Goal: Task Accomplishment & Management: Manage account settings

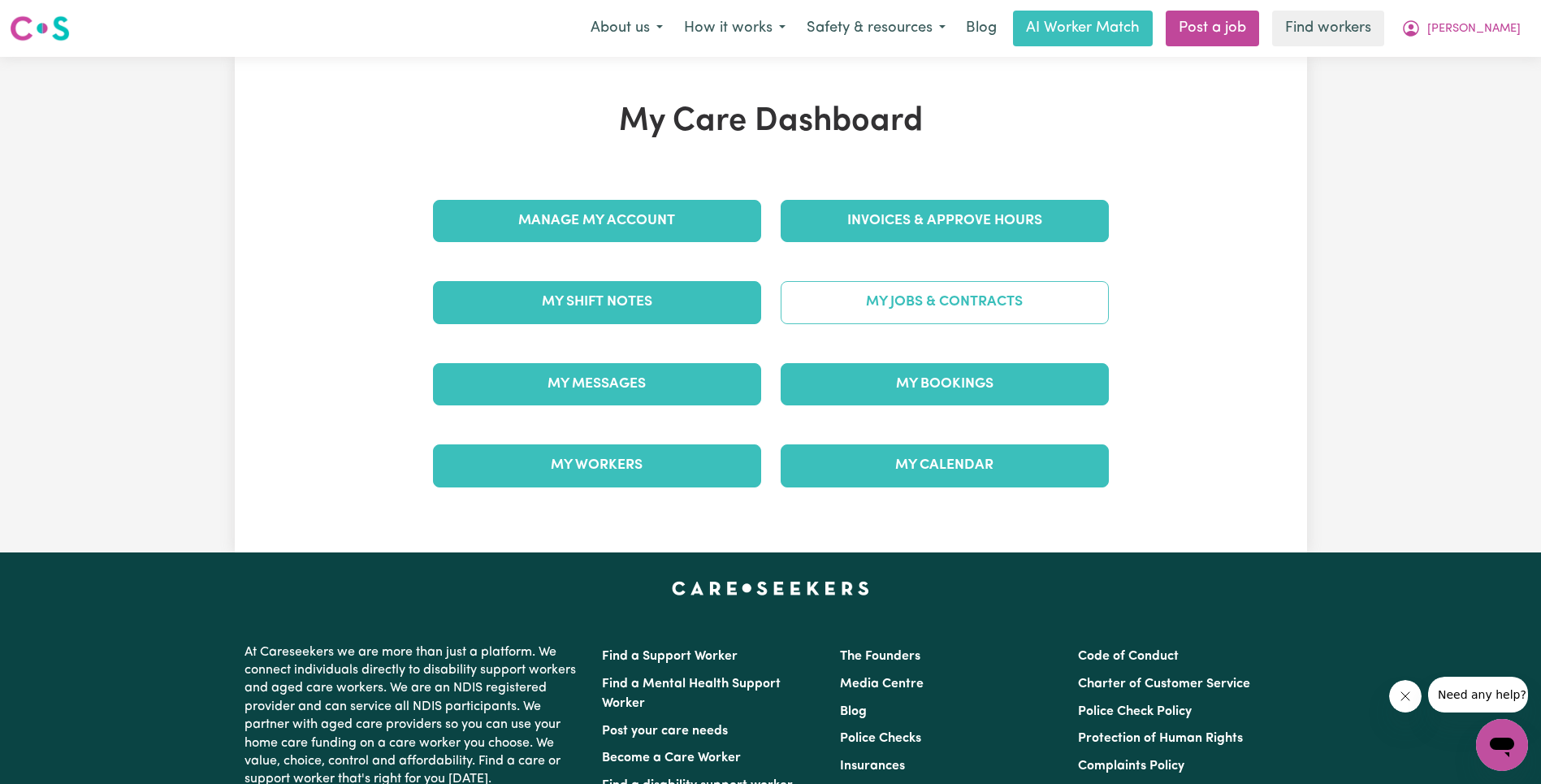
click at [937, 298] on link "My Jobs & Contracts" at bounding box center [944, 302] width 328 height 42
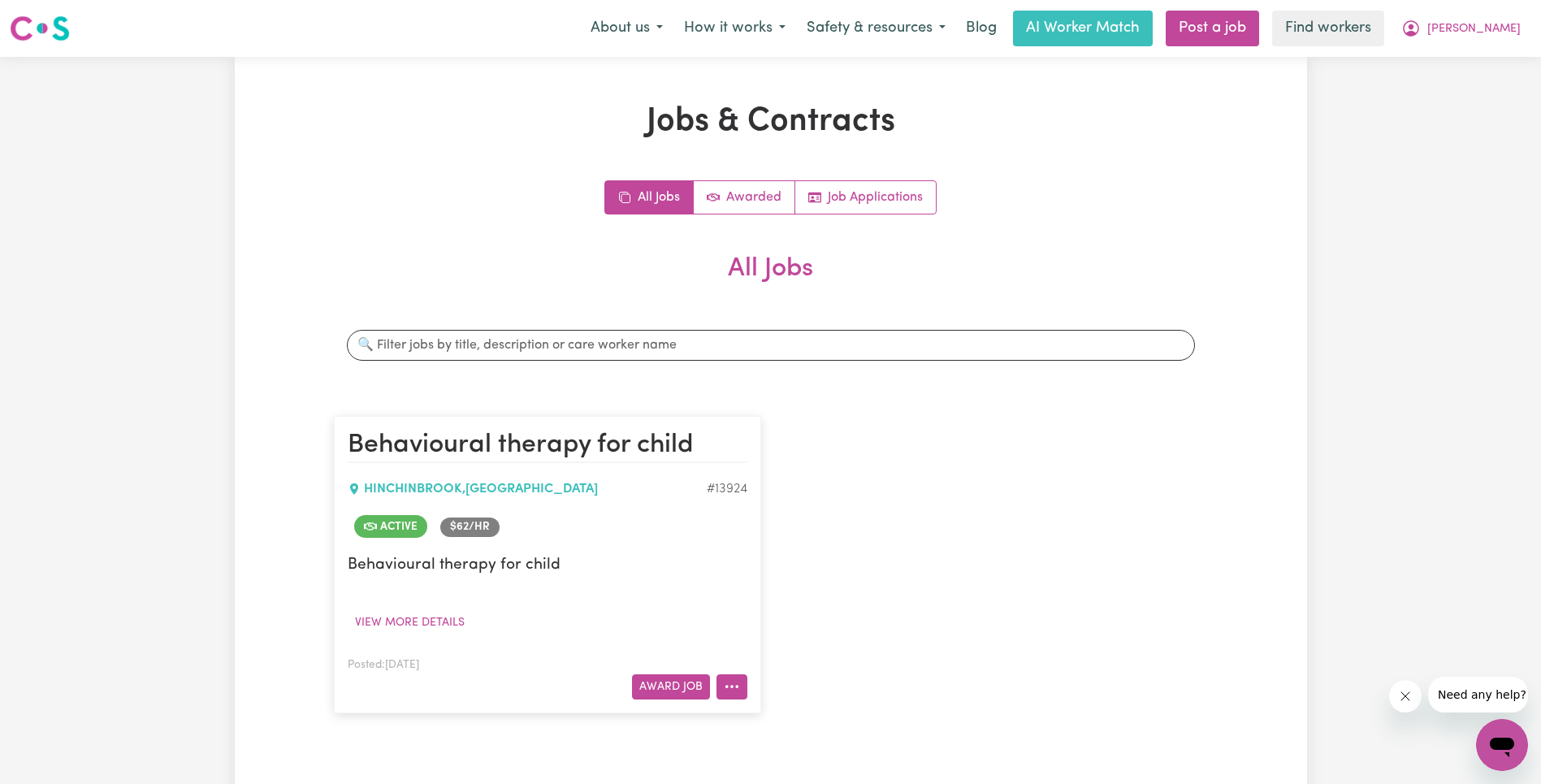
click at [741, 689] on button "More options" at bounding box center [732, 687] width 30 height 25
click at [785, 483] on link "View/Edit Contract" at bounding box center [796, 487] width 157 height 32
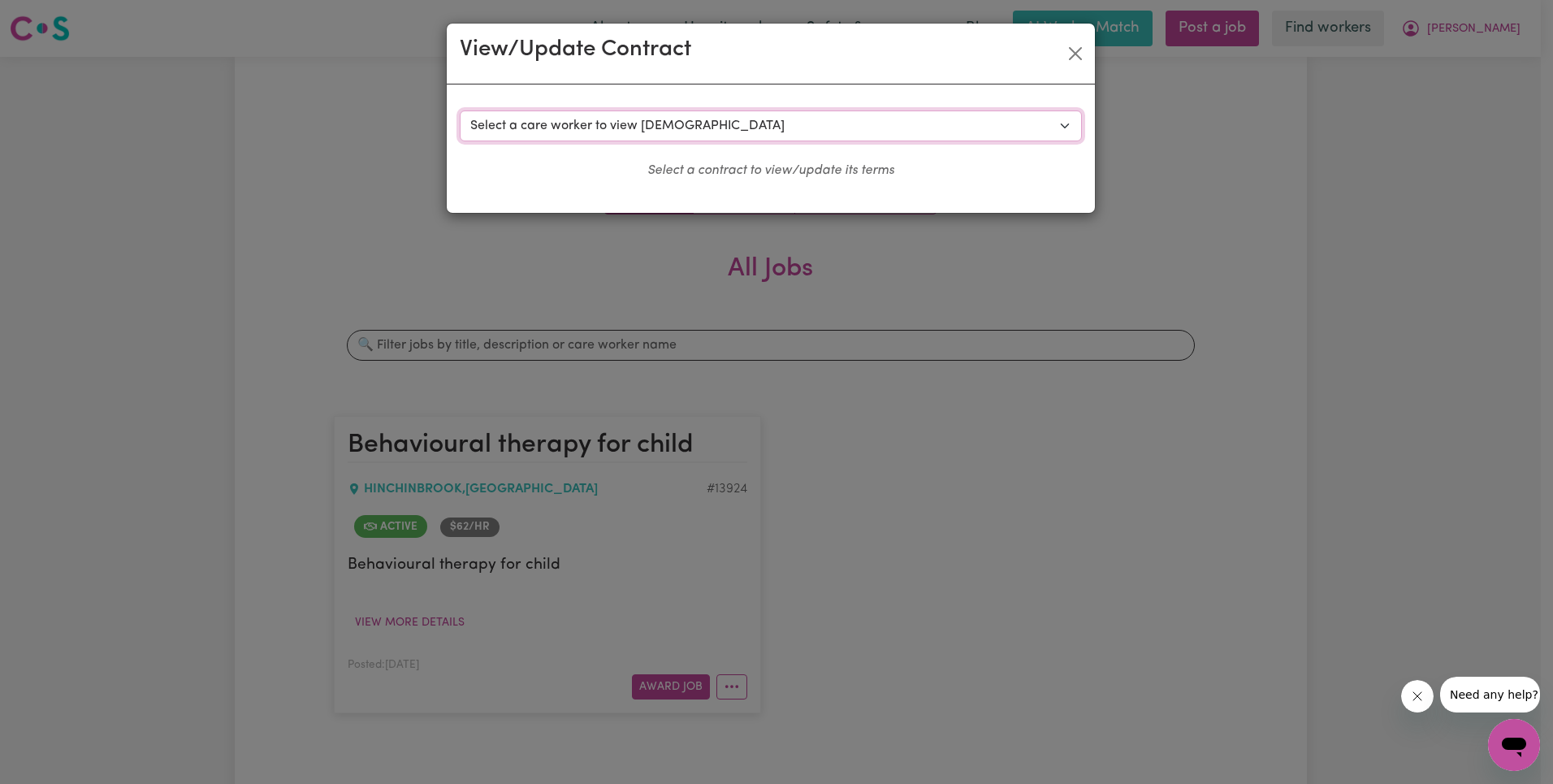
click at [752, 132] on select "Select a care worker to view [DEMOGRAPHIC_DATA] #10006 - [PERSON_NAME] (contrac…" at bounding box center [771, 126] width 622 height 30
select select "9649"
select select "WEEKDAY_DAYTIME"
select select "ASSISTANCE_SELF_CARE"
select select "ONE"
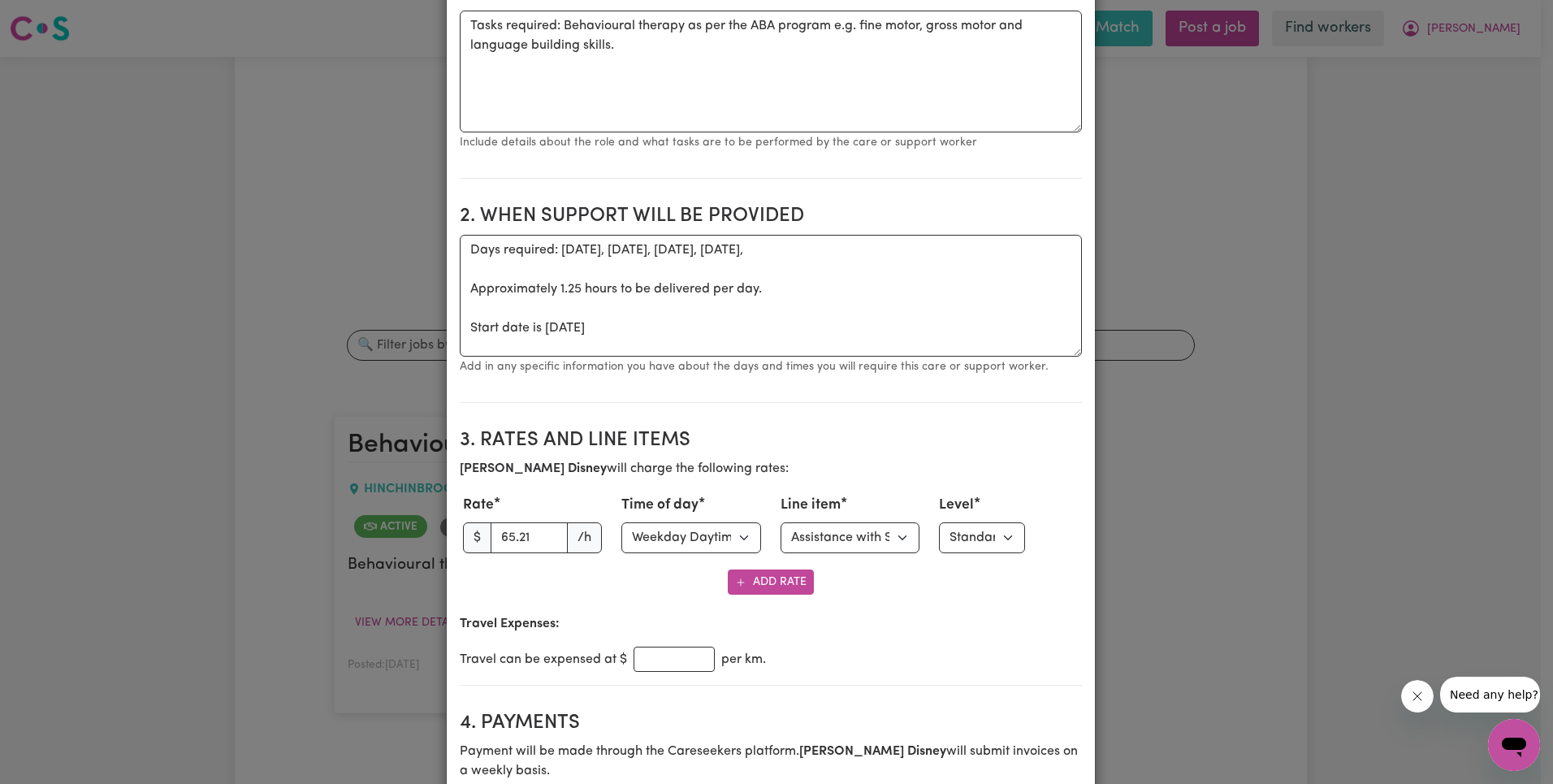
scroll to position [596, 0]
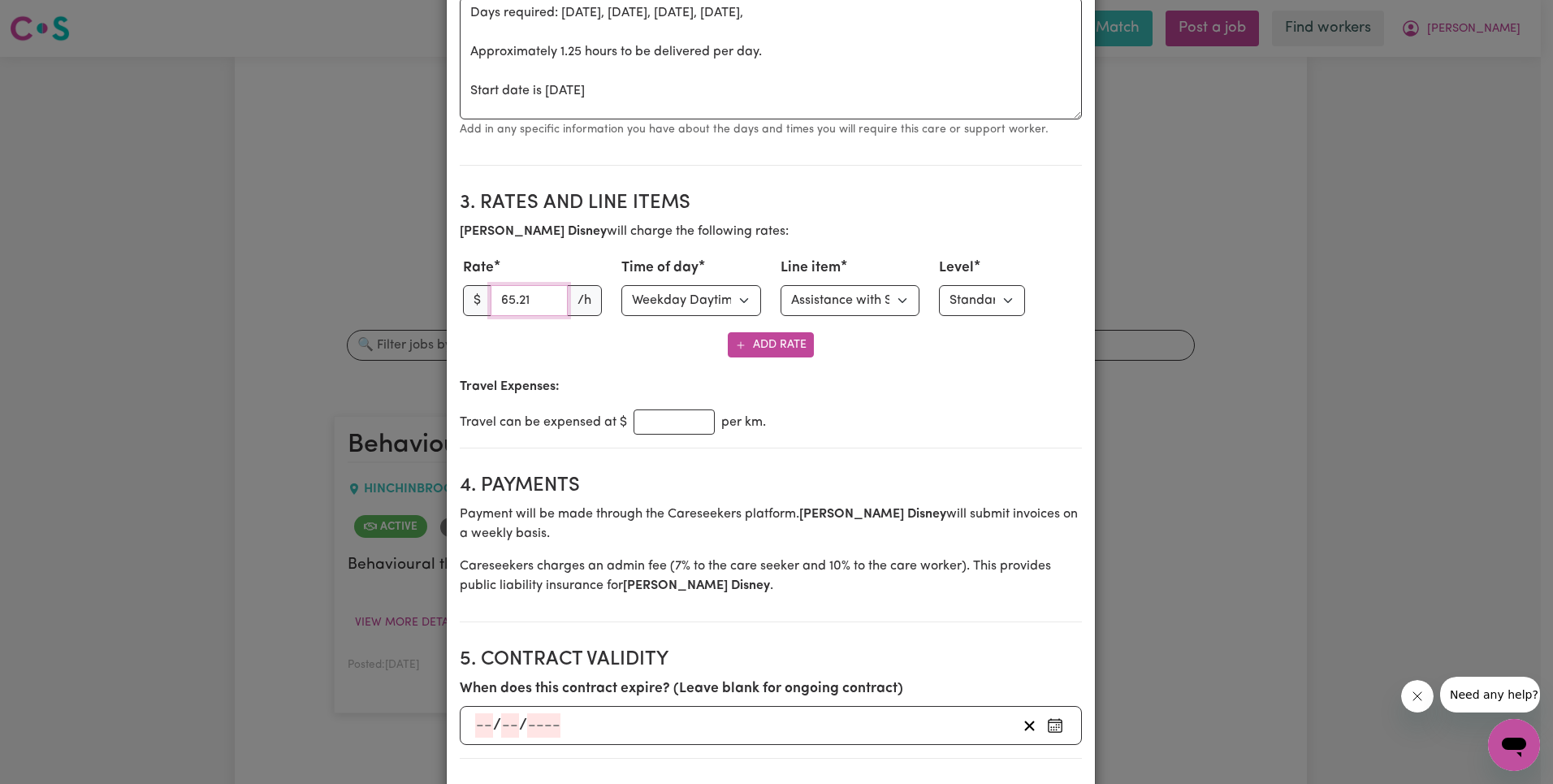
click at [510, 301] on input "65.21" at bounding box center [530, 300] width 78 height 30
paste input "3.27"
type input "63.27"
click at [857, 308] on select "Select line item Assistance with Self Care Activities Assistance with personal …" at bounding box center [850, 300] width 140 height 30
select select "OTHER"
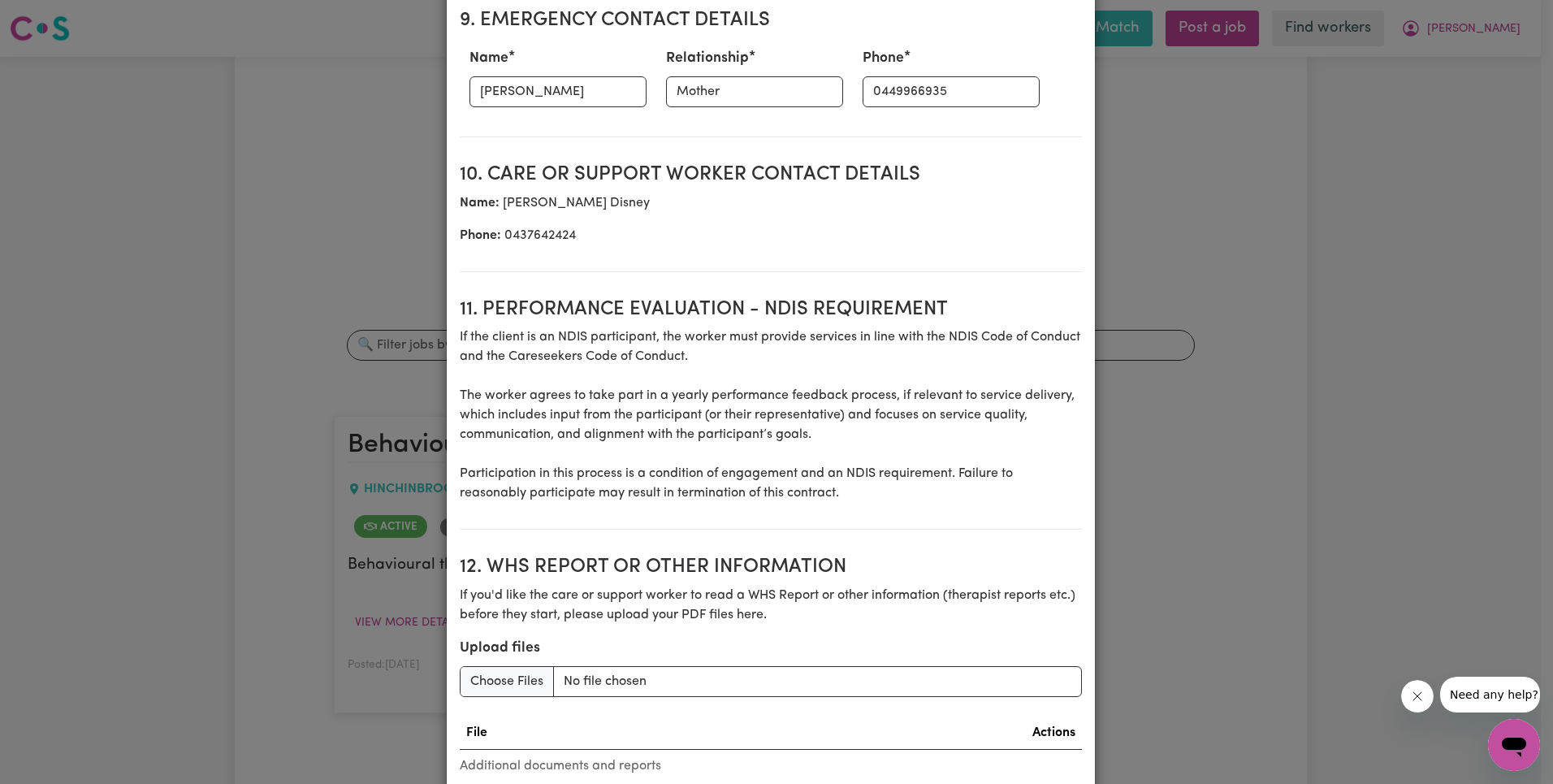
scroll to position [2173, 0]
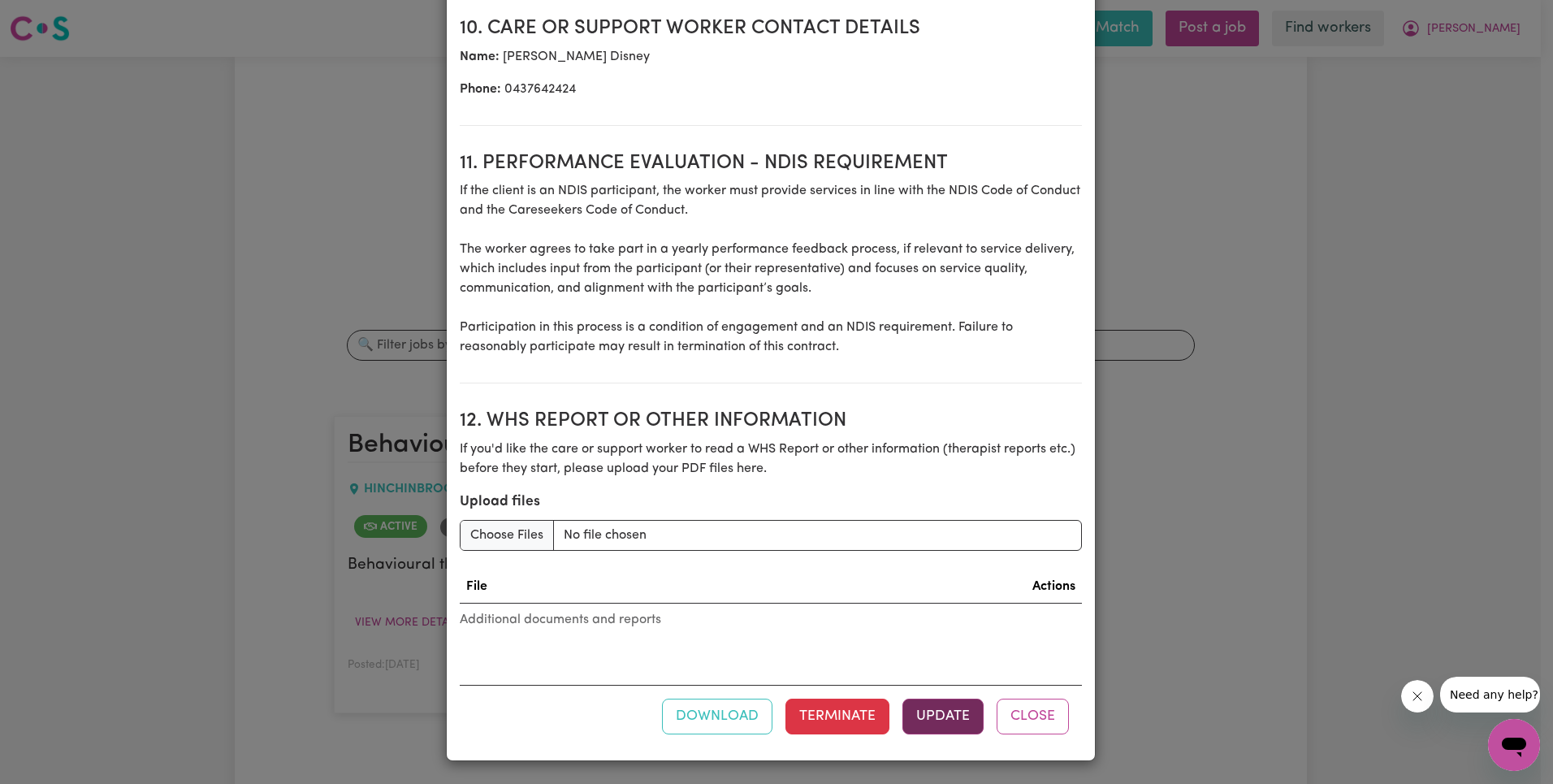
click at [941, 709] on button "Update" at bounding box center [942, 716] width 81 height 36
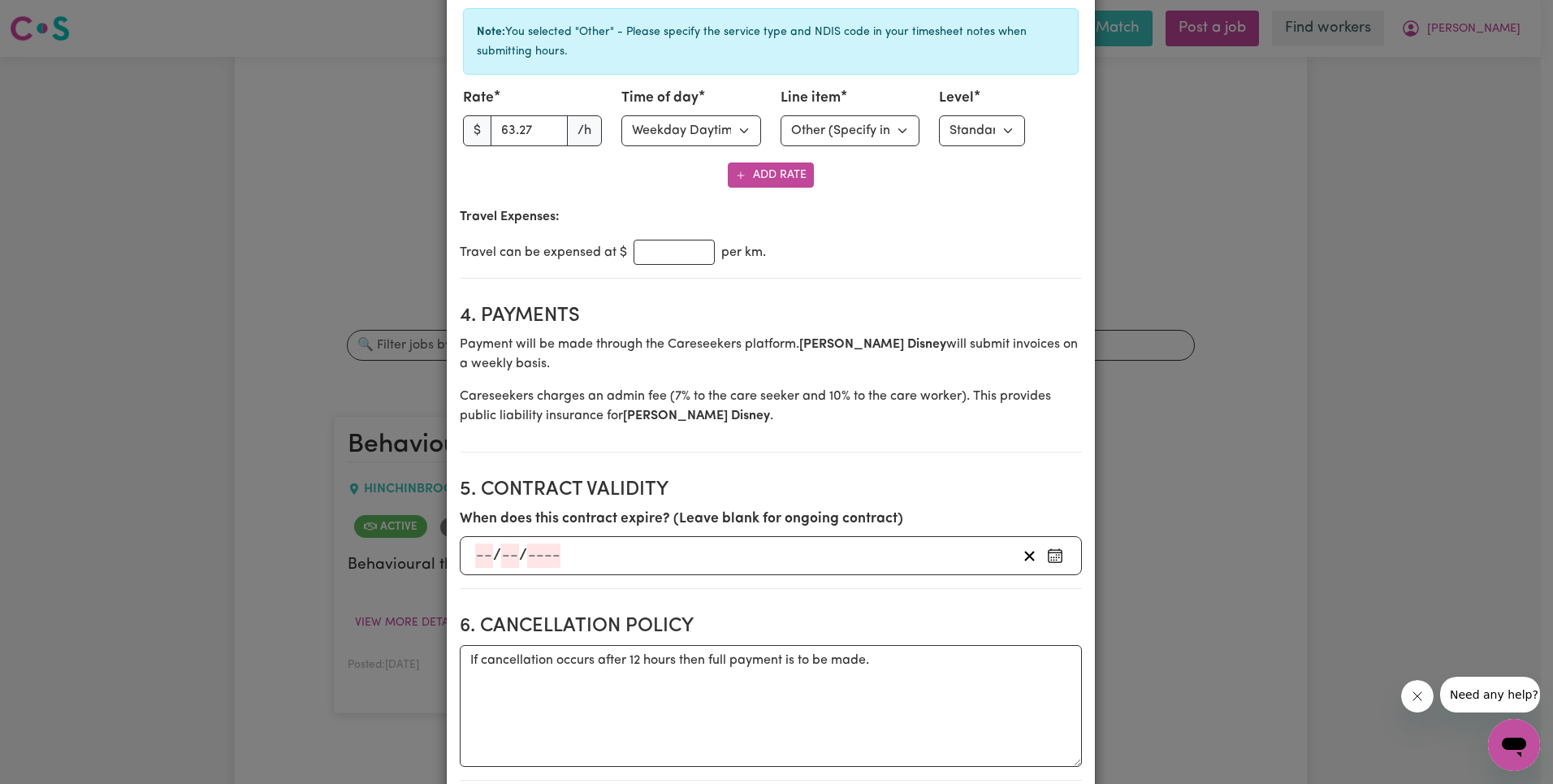
scroll to position [0, 0]
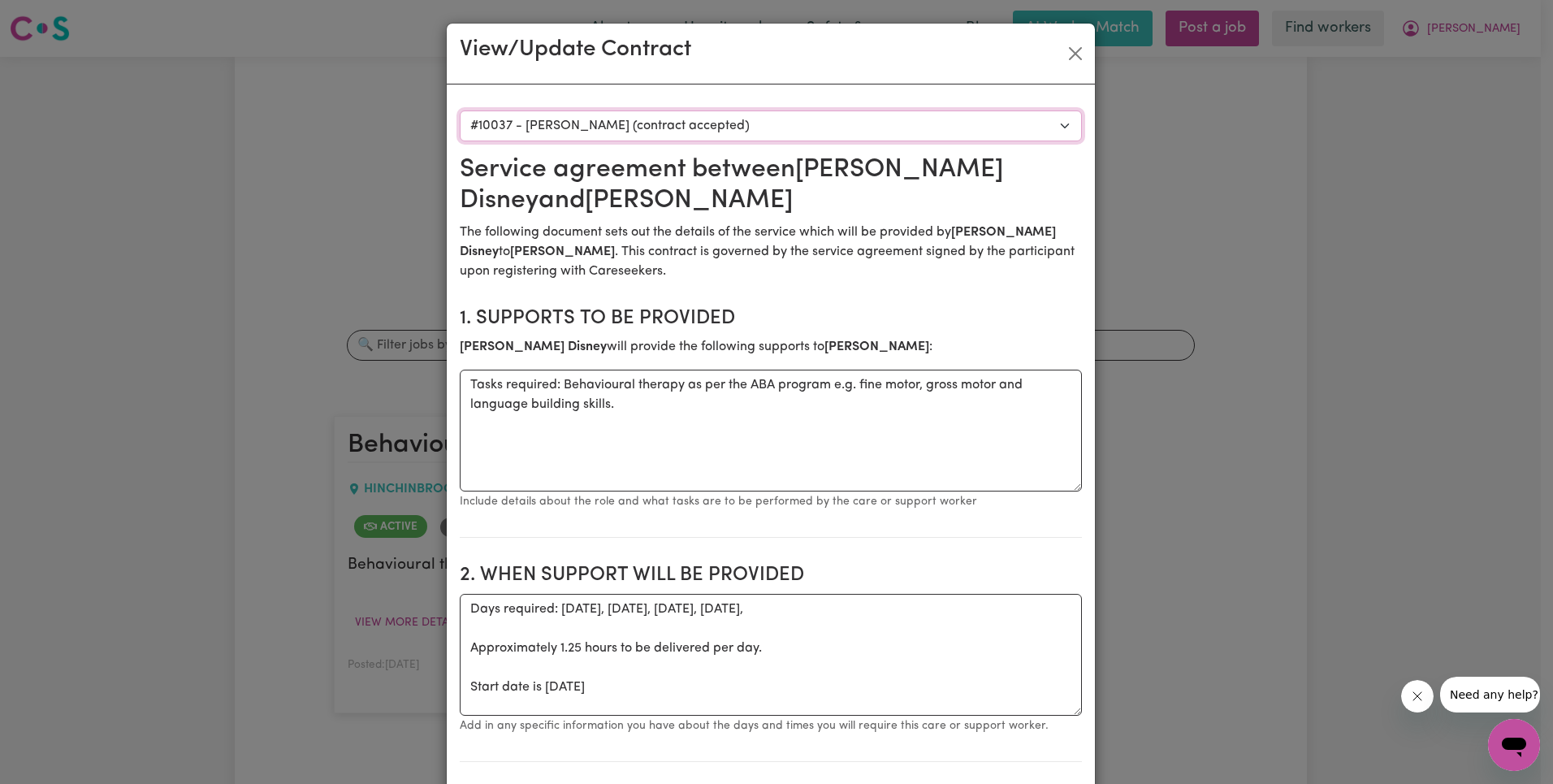
click at [628, 128] on select "Select a care worker to view [DEMOGRAPHIC_DATA] #10006 - [PERSON_NAME] (contrac…" at bounding box center [771, 126] width 622 height 30
select select "9618"
type input "65.21"
select select "ASSISTANCE_SELF_CARE"
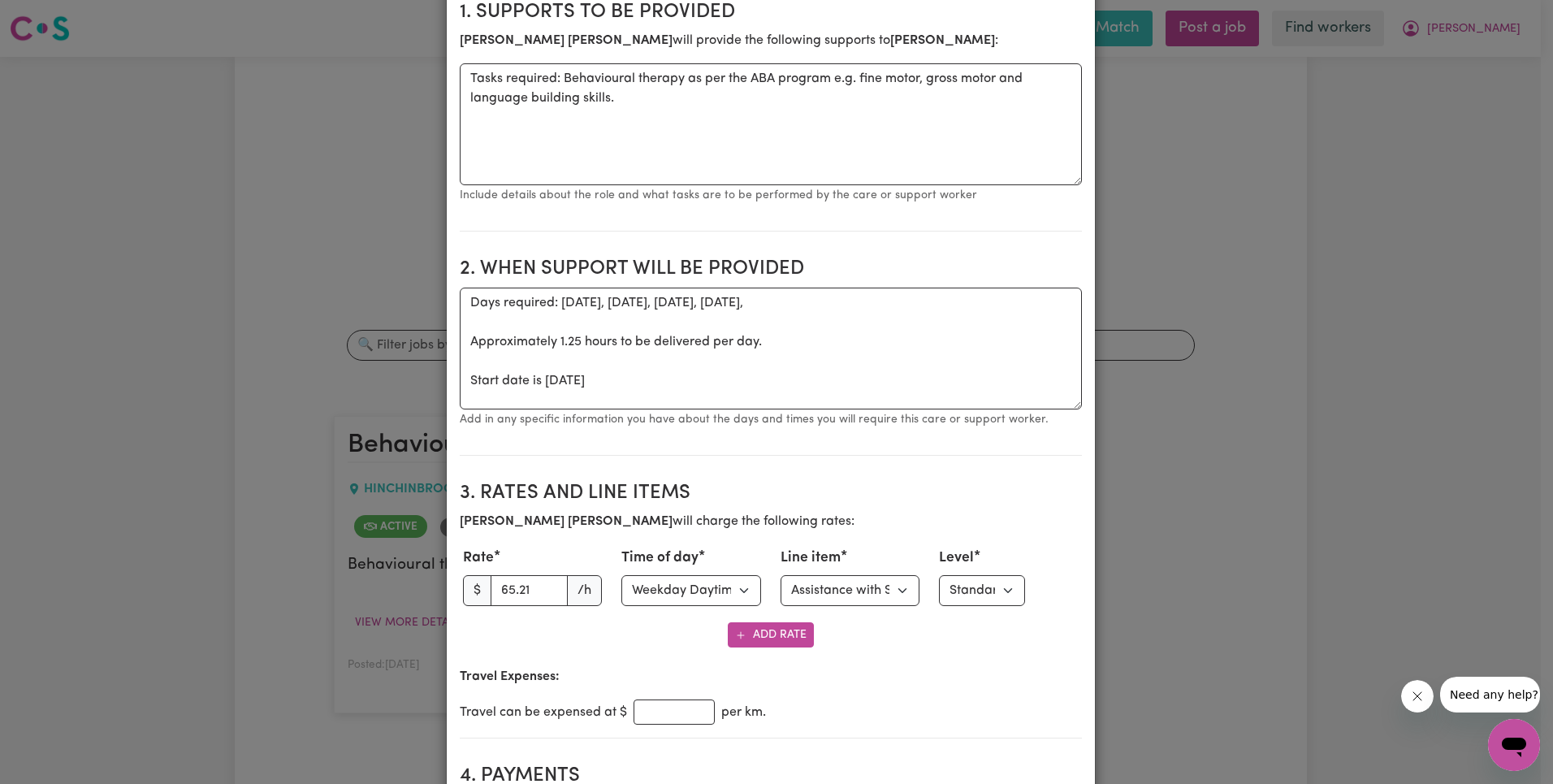
scroll to position [517, 0]
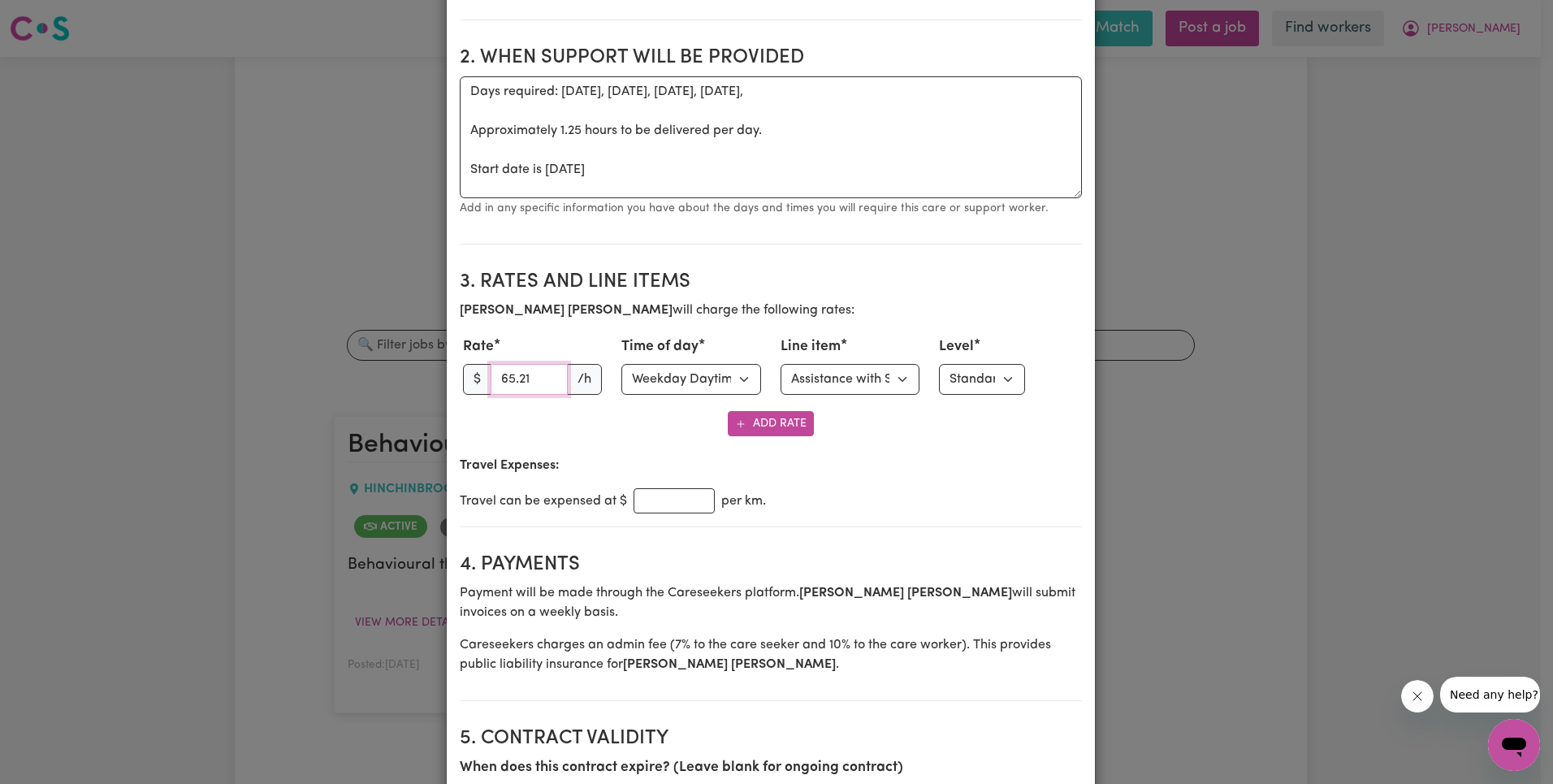
click at [498, 374] on input "65.21" at bounding box center [530, 379] width 78 height 30
paste input "3.27"
type input "63.27"
click at [854, 388] on select "Select line item Assistance with Self Care Activities Assistance with personal …" at bounding box center [850, 379] width 140 height 30
select select "OTHER"
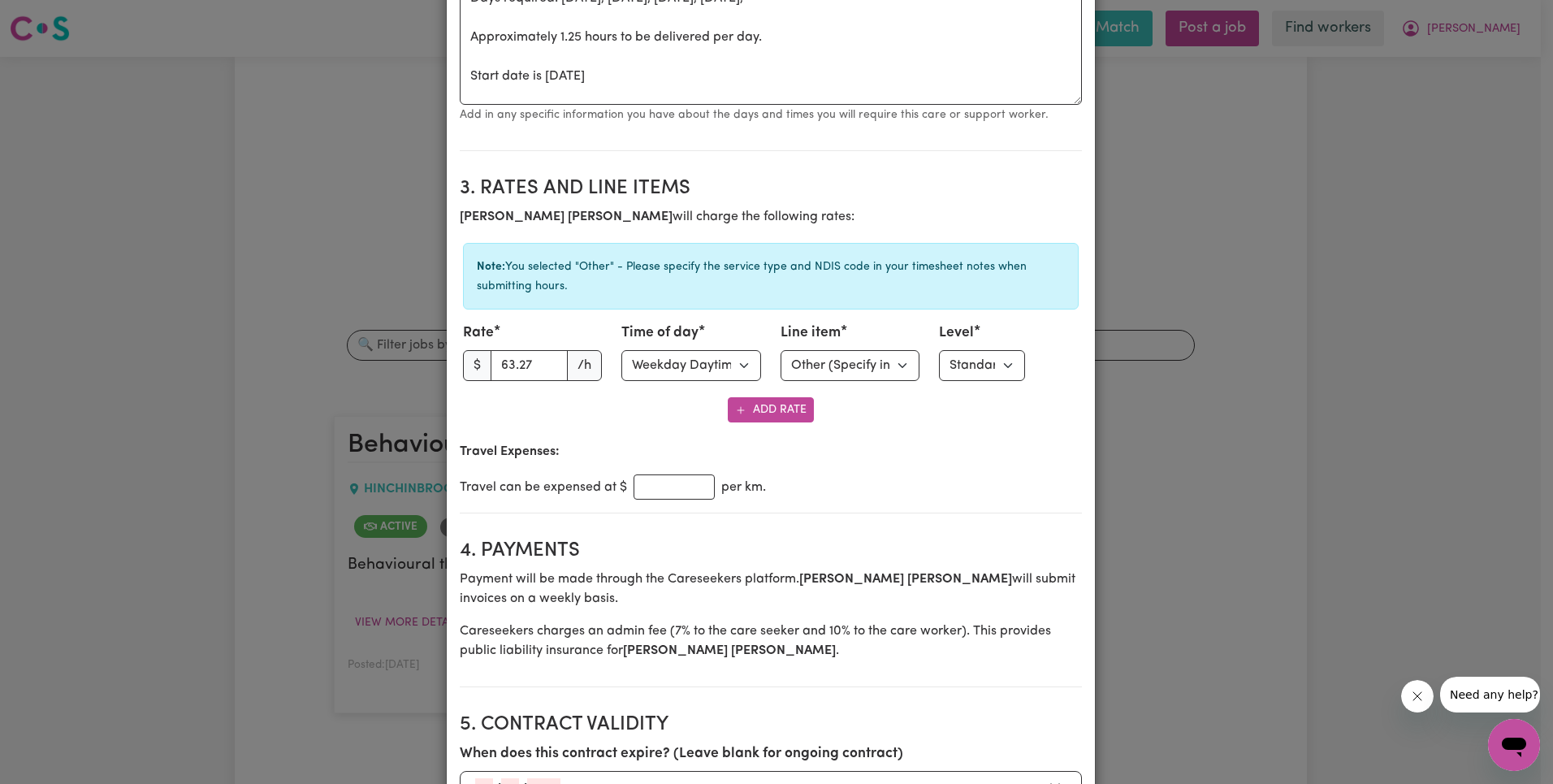
scroll to position [2173, 0]
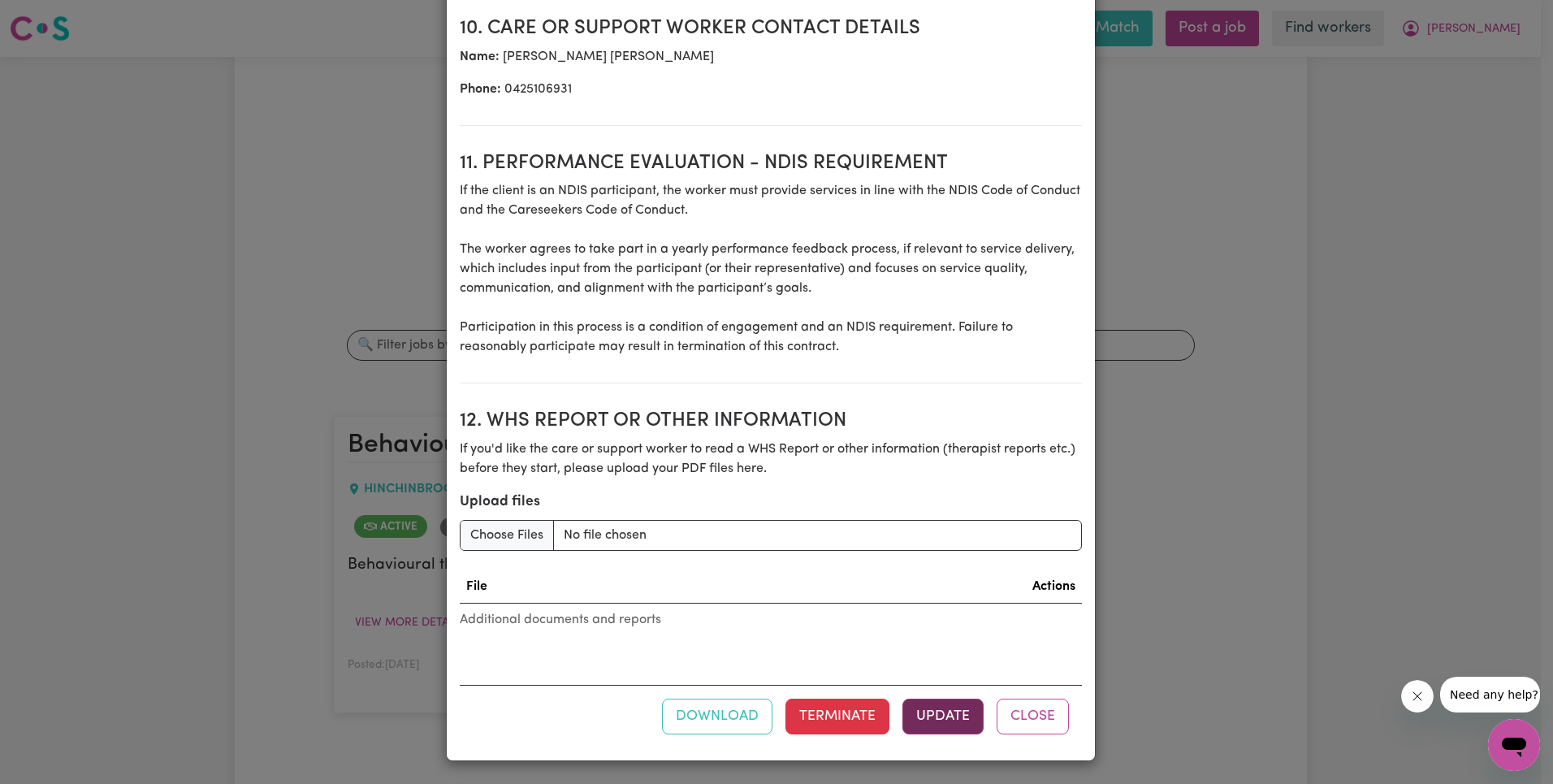
click at [931, 706] on button "Update" at bounding box center [942, 716] width 81 height 36
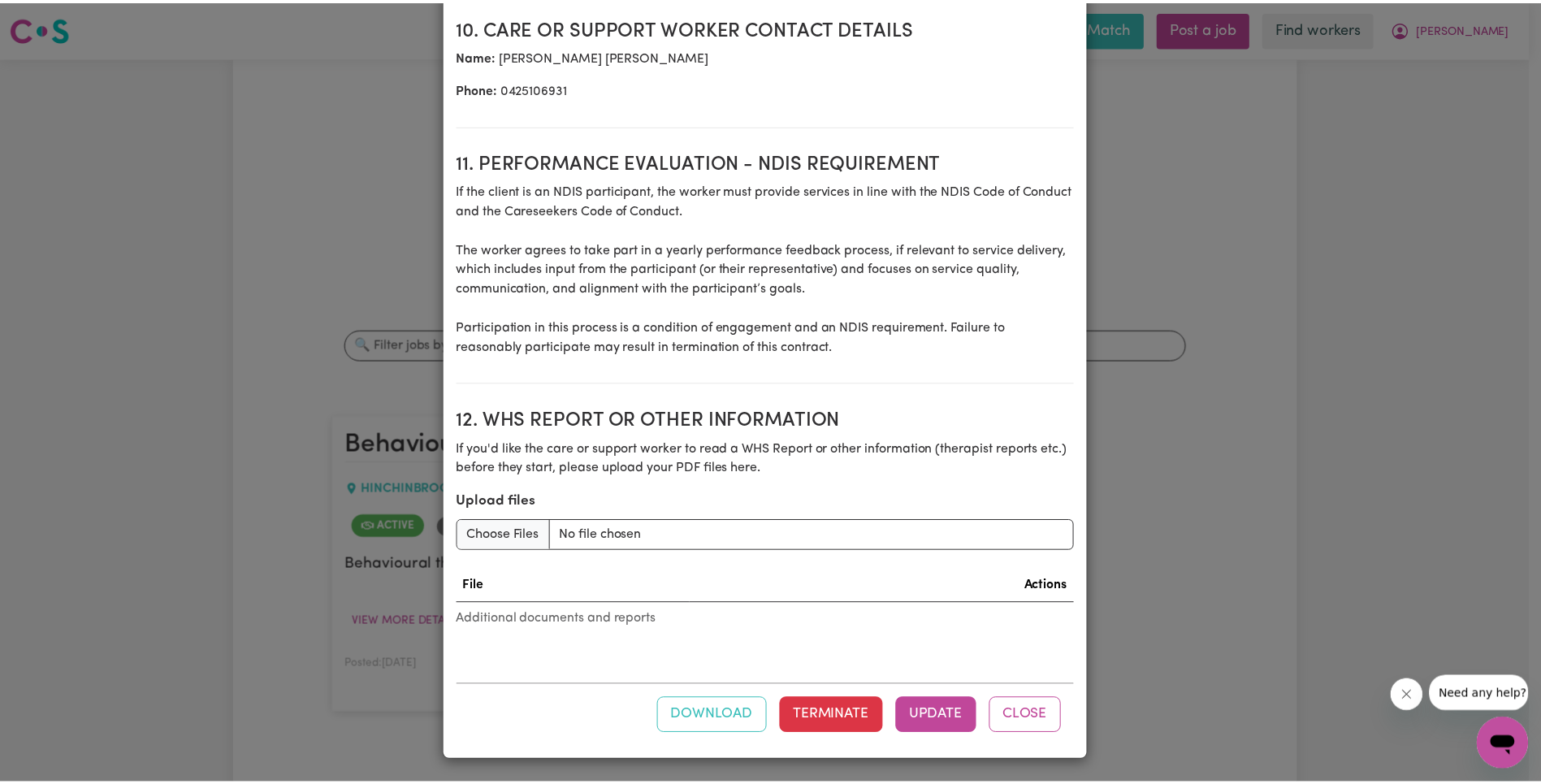
scroll to position [0, 0]
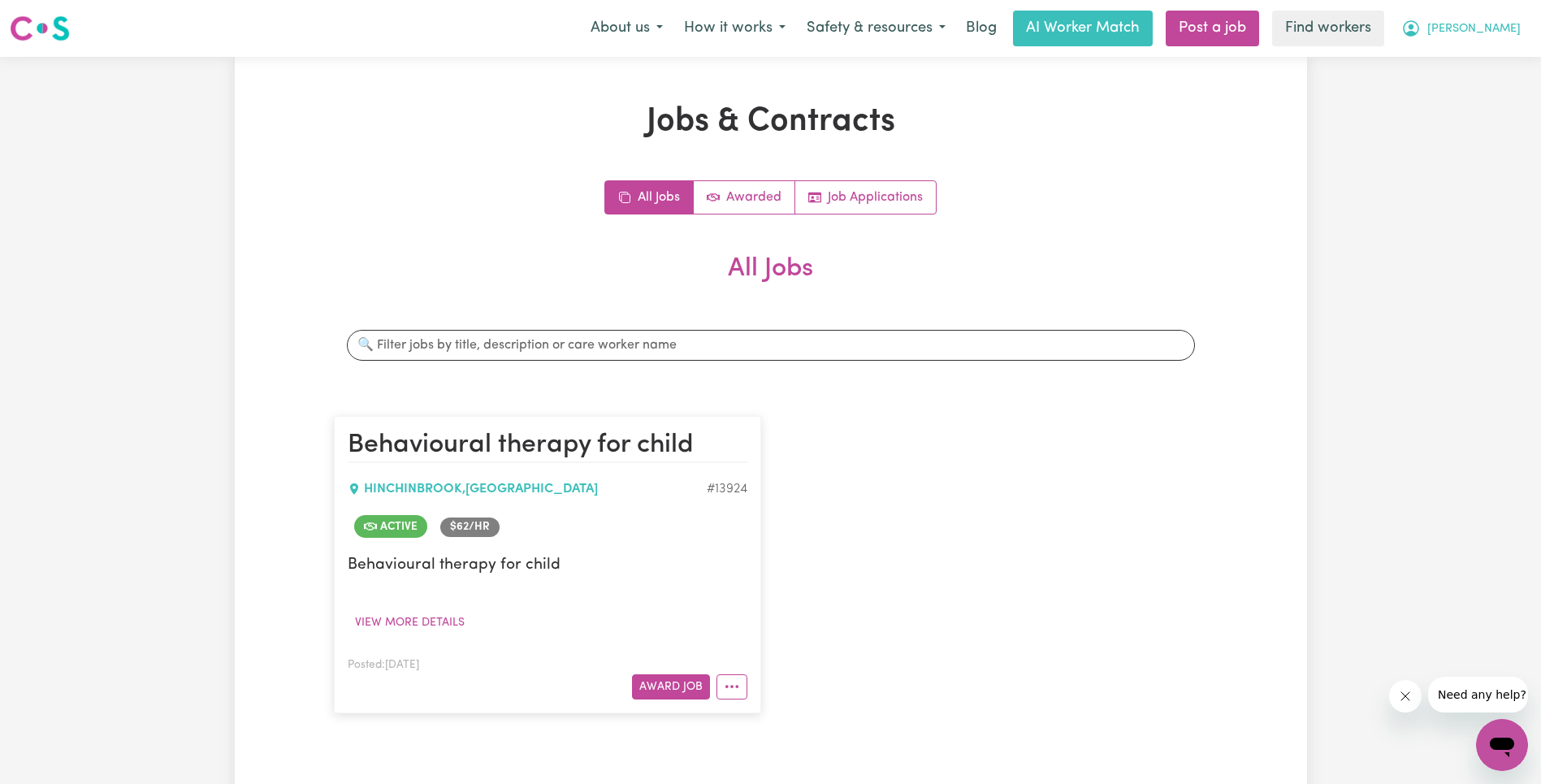
drag, startPoint x: 1484, startPoint y: 13, endPoint x: 1494, endPoint y: 36, distance: 25.1
click at [1484, 14] on button "[PERSON_NAME]" at bounding box center [1461, 29] width 140 height 34
click at [1471, 102] on link "Logout" at bounding box center [1466, 93] width 129 height 30
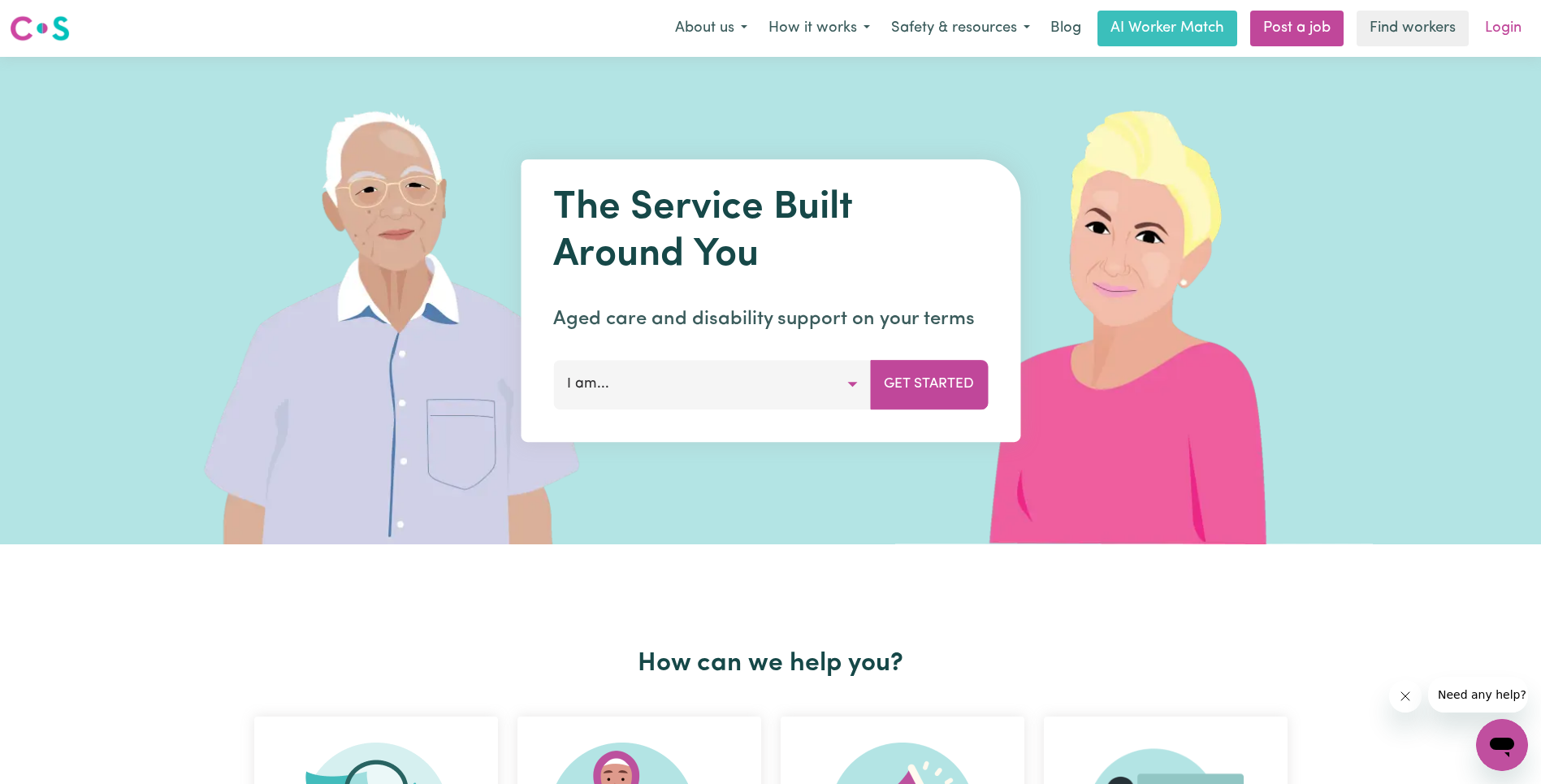
click at [1511, 36] on link "Login" at bounding box center [1503, 29] width 56 height 36
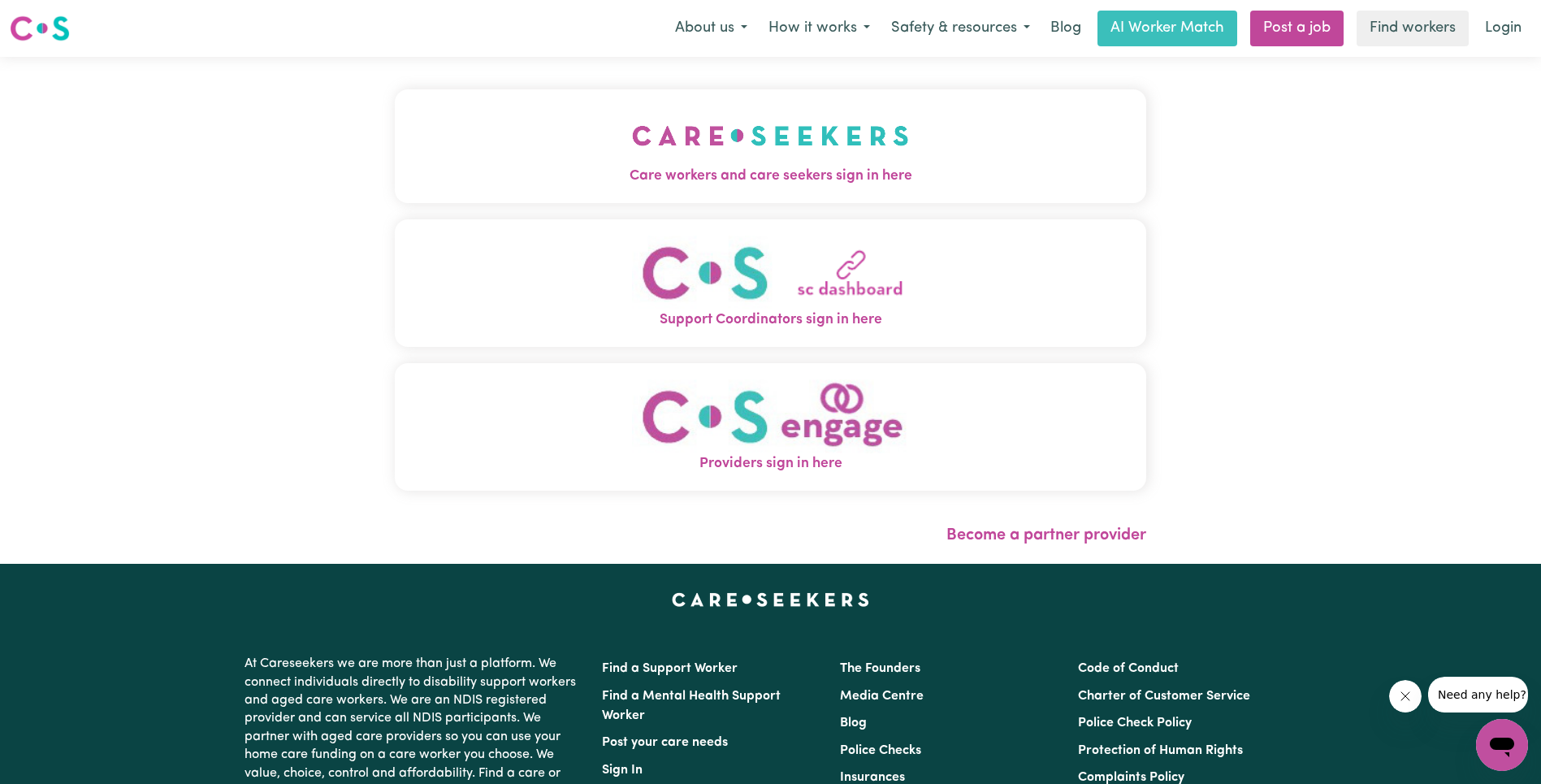
click at [632, 143] on img "Care workers and care seekers sign in here" at bounding box center [770, 135] width 277 height 60
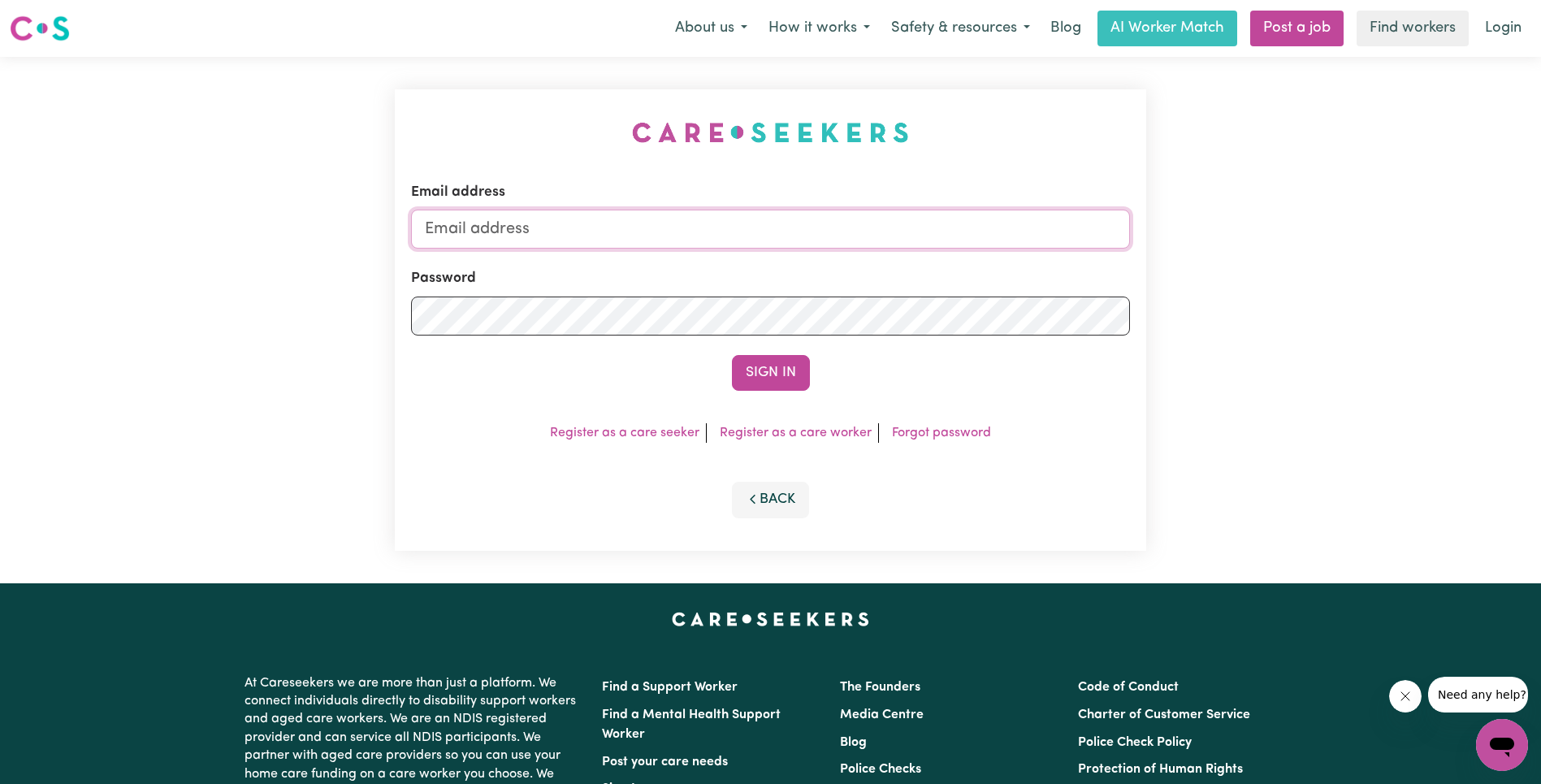
click at [653, 234] on input "Email address" at bounding box center [770, 229] width 719 height 39
type input "[EMAIL_ADDRESS][DOMAIN_NAME]"
click at [751, 370] on button "Sign In" at bounding box center [771, 373] width 78 height 36
